Goal: Transaction & Acquisition: Purchase product/service

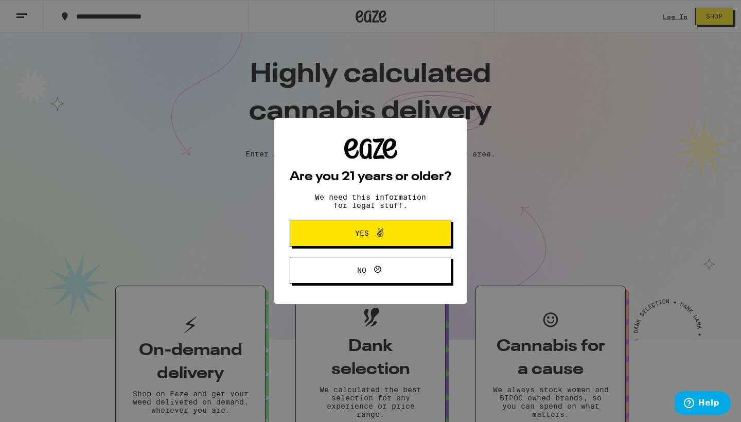
click at [358, 240] on span "Yes" at bounding box center [370, 232] width 78 height 13
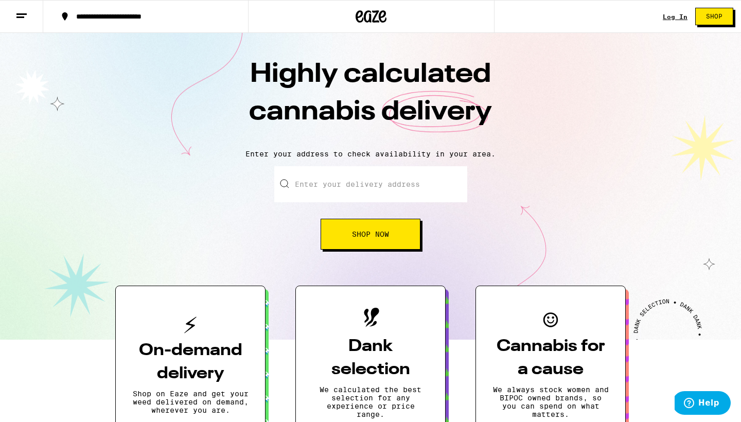
click at [373, 181] on input "Enter your delivery address" at bounding box center [370, 184] width 193 height 36
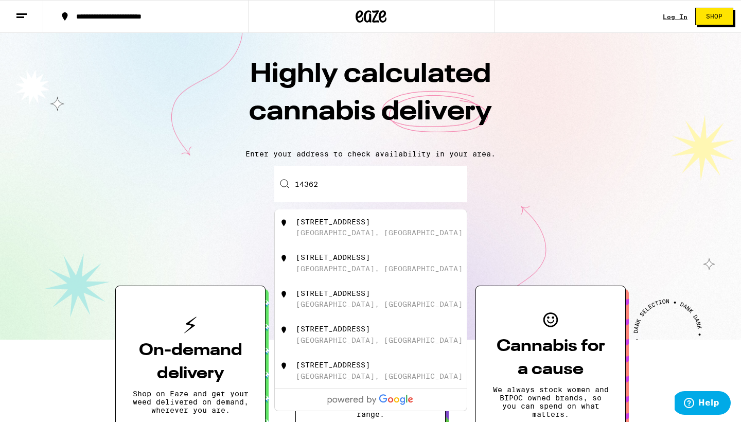
type input "14362"
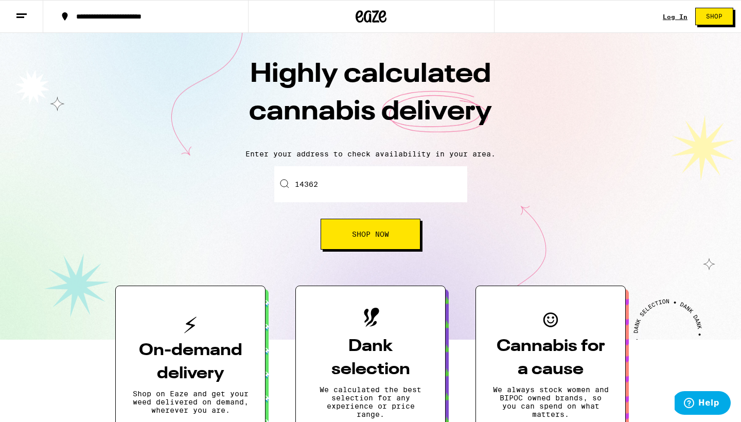
click at [674, 15] on div "Log In" at bounding box center [674, 16] width 25 height 7
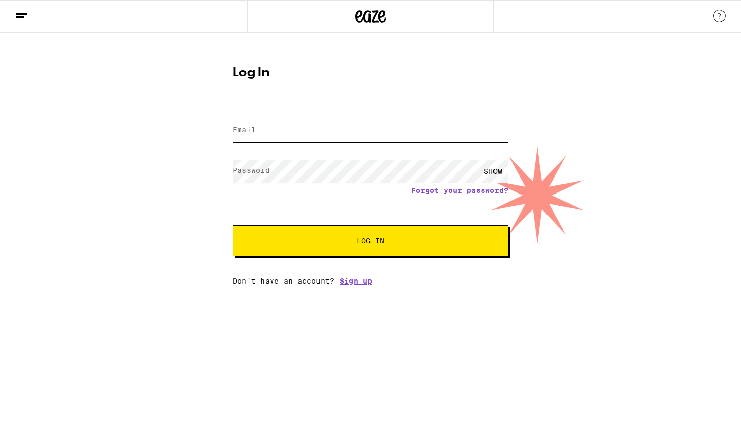
type input "[PERSON_NAME][EMAIL_ADDRESS][DOMAIN_NAME]"
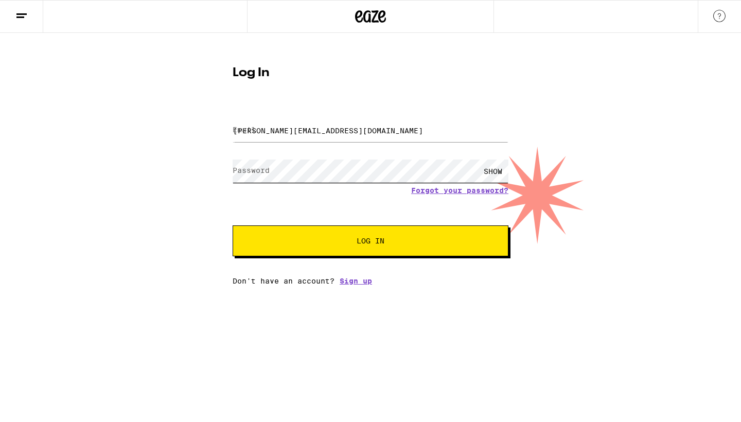
click at [370, 242] on button "Log In" at bounding box center [370, 240] width 276 height 31
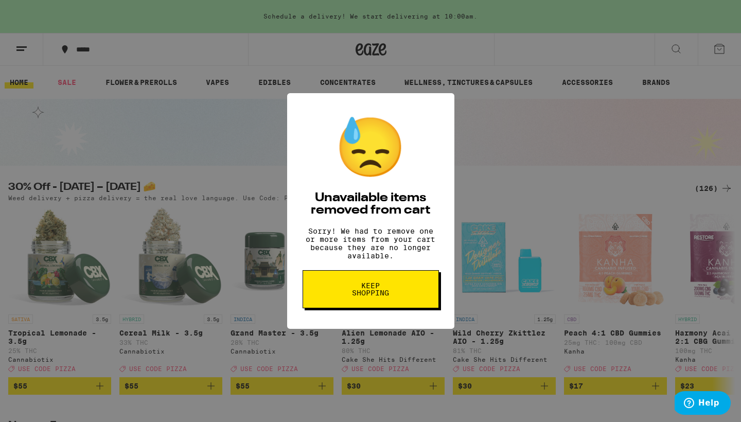
click at [406, 291] on button "Keep Shopping" at bounding box center [370, 289] width 136 height 38
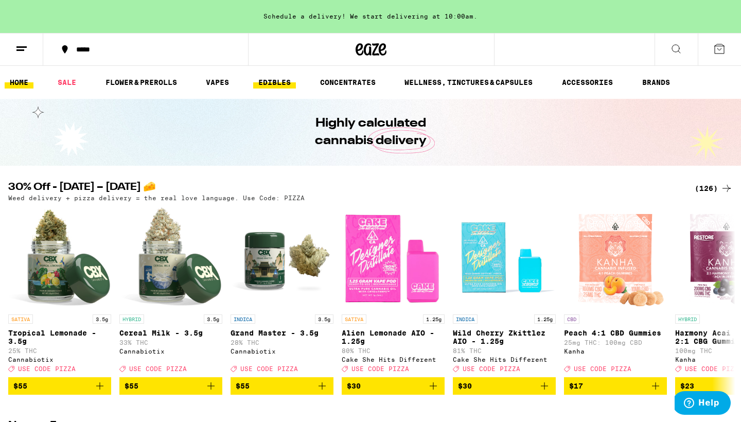
click at [276, 82] on link "EDIBLES" at bounding box center [274, 82] width 43 height 12
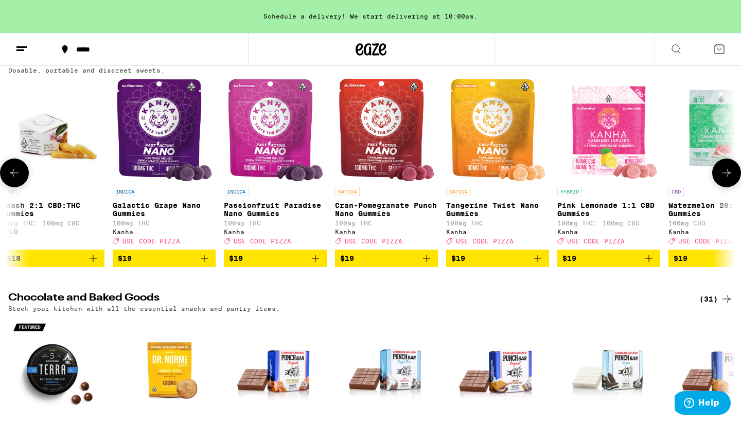
scroll to position [0, 6931]
